Goal: Task Accomplishment & Management: Manage account settings

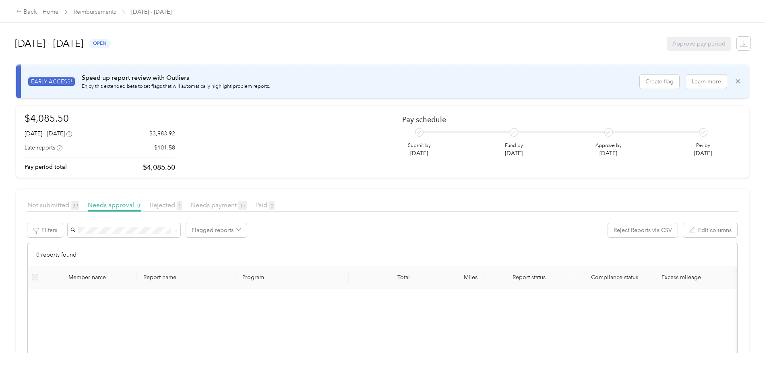
scroll to position [16, 0]
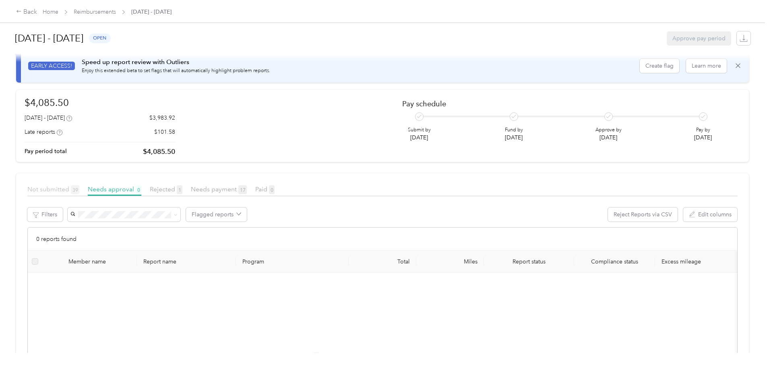
click at [79, 190] on span "Not submitted 39" at bounding box center [53, 189] width 52 height 8
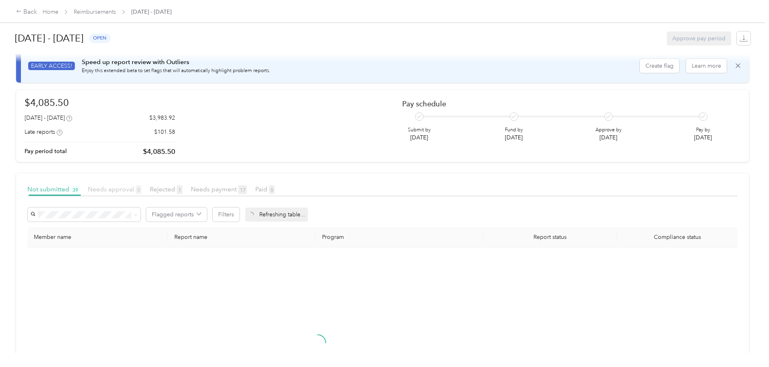
click at [141, 190] on span "Needs approval 0" at bounding box center [115, 189] width 54 height 8
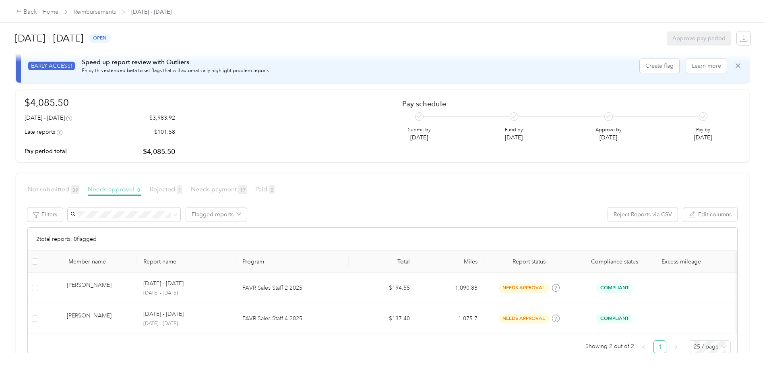
scroll to position [46, 0]
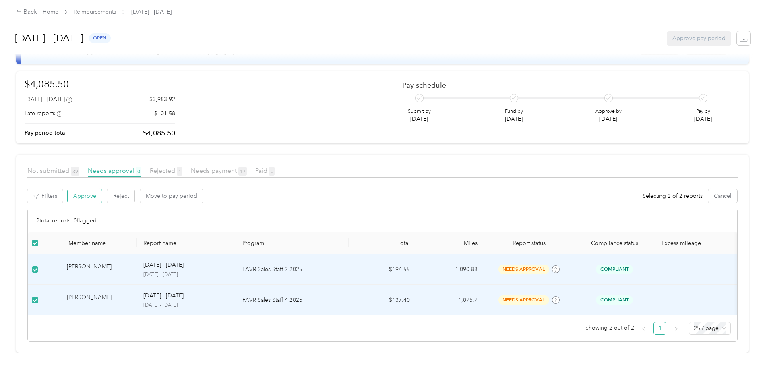
click at [102, 189] on button "Approve" at bounding box center [85, 196] width 34 height 14
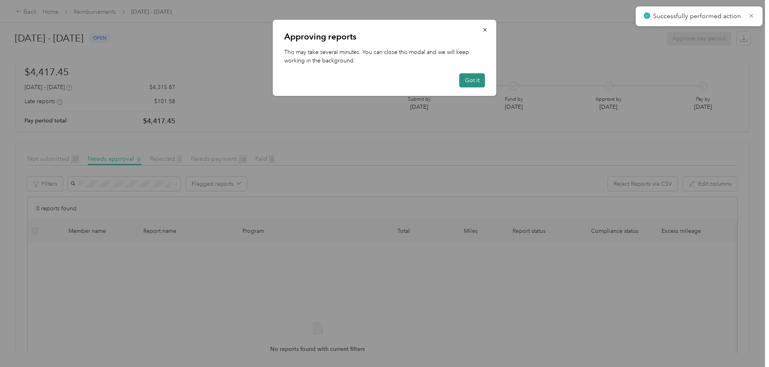
click at [475, 77] on button "Got it" at bounding box center [472, 80] width 26 height 14
